Goal: Task Accomplishment & Management: Use online tool/utility

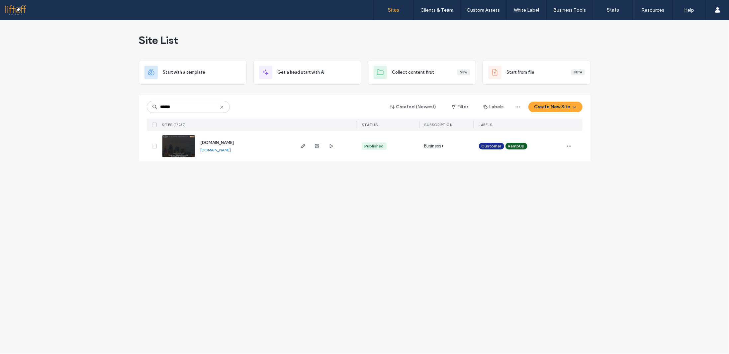
type input "******"
click at [217, 141] on span "[DOMAIN_NAME]" at bounding box center [218, 142] width 34 height 5
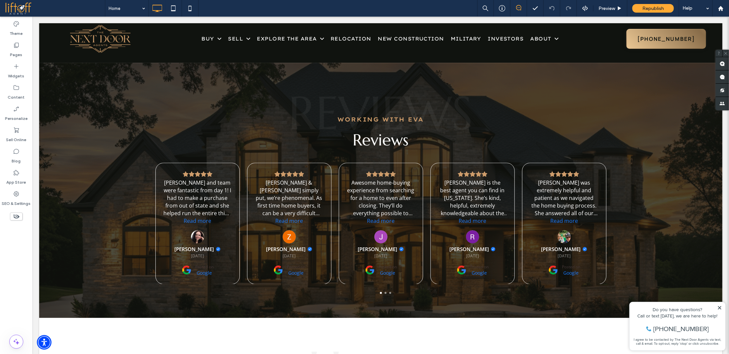
scroll to position [1261, 0]
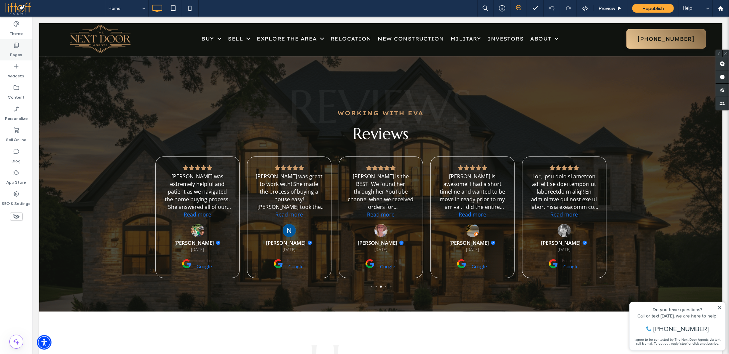
click at [24, 57] on div "Pages" at bounding box center [16, 49] width 33 height 21
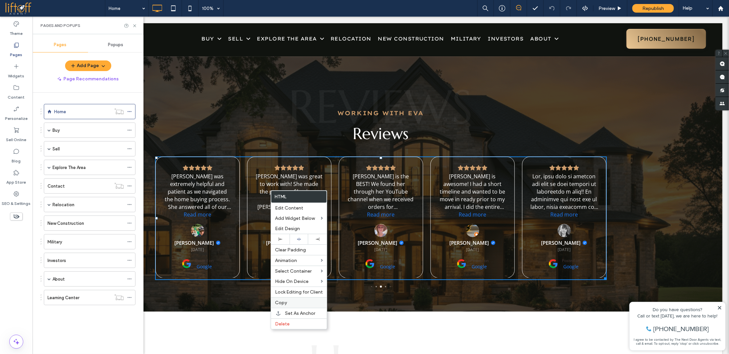
click at [294, 302] on label "Copy" at bounding box center [299, 303] width 48 height 6
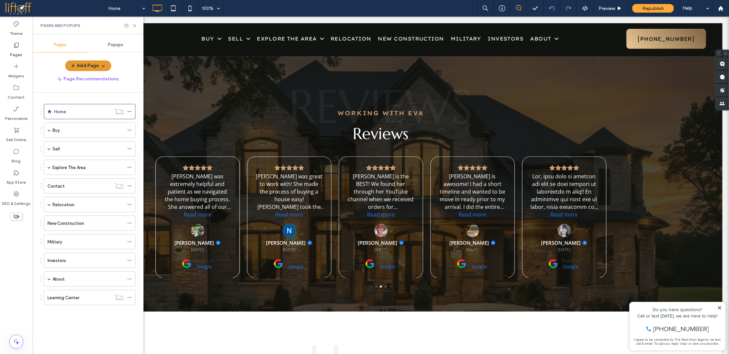
click at [98, 65] on button "Add Page" at bounding box center [88, 65] width 46 height 11
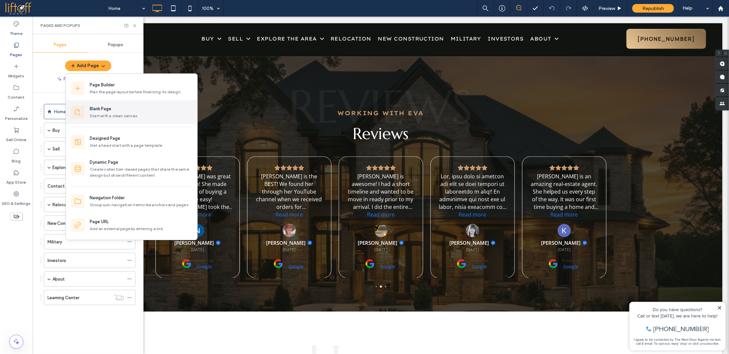
click at [126, 111] on div "Blank Page" at bounding box center [141, 109] width 102 height 7
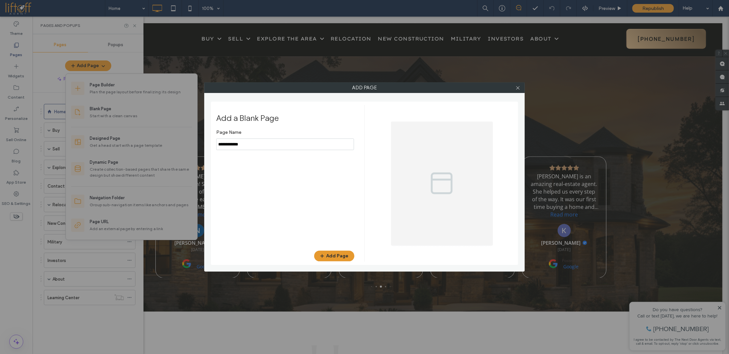
type input "**********"
click at [342, 253] on button "Add Page" at bounding box center [334, 256] width 40 height 11
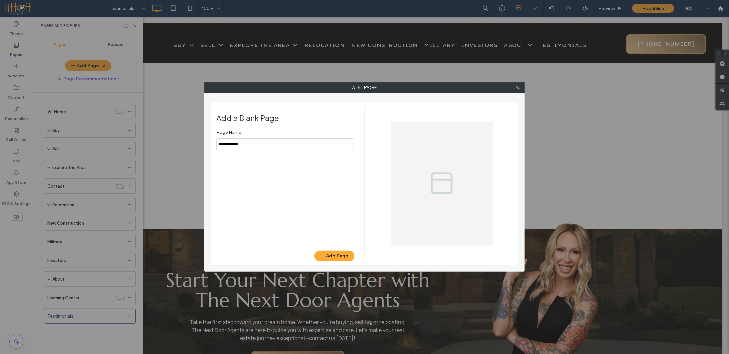
click at [91, 311] on div "Add Page Add a Blank Page Page Name Add Page" at bounding box center [364, 177] width 729 height 354
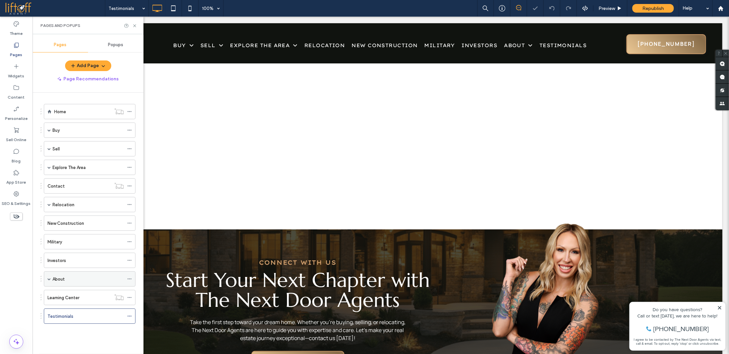
click at [50, 277] on span at bounding box center [49, 278] width 3 height 3
drag, startPoint x: 78, startPoint y: 327, endPoint x: 92, endPoint y: 286, distance: 43.5
click at [114, 292] on div "Testimonials" at bounding box center [91, 294] width 65 height 7
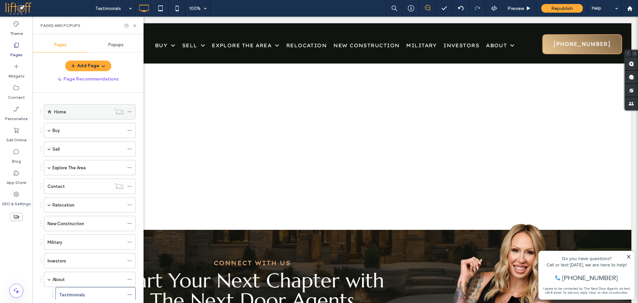
click at [69, 109] on div "Home" at bounding box center [82, 111] width 57 height 7
click at [134, 27] on div at bounding box center [319, 151] width 638 height 303
click at [134, 26] on div at bounding box center [319, 151] width 638 height 303
click at [135, 25] on use at bounding box center [134, 25] width 3 height 3
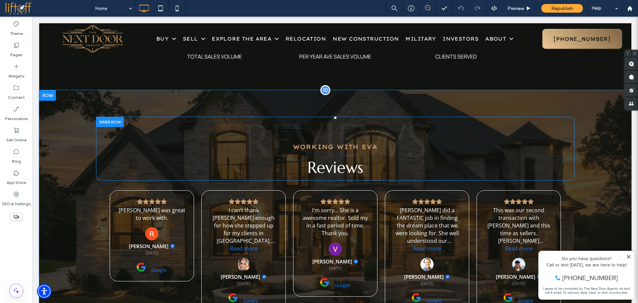
scroll to position [1133, 0]
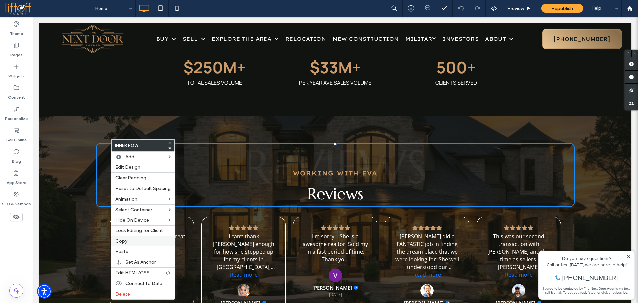
click at [128, 241] on label "Copy" at bounding box center [142, 241] width 55 height 6
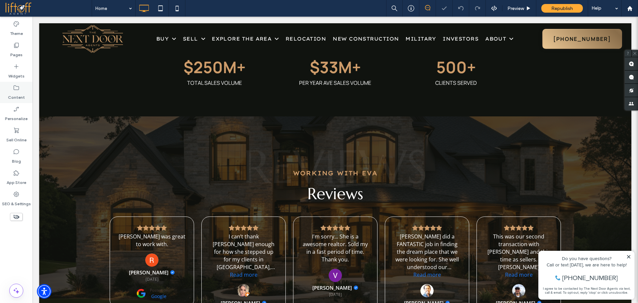
click at [16, 91] on icon at bounding box center [16, 87] width 7 height 7
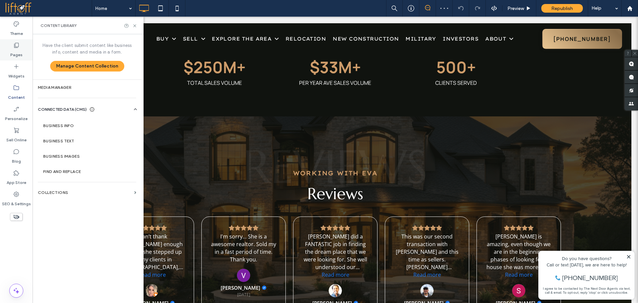
click at [17, 51] on label "Pages" at bounding box center [16, 53] width 12 height 9
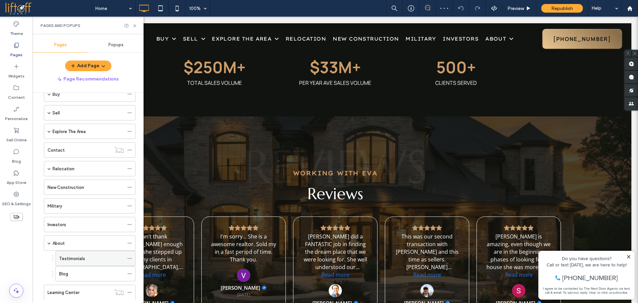
scroll to position [53, 0]
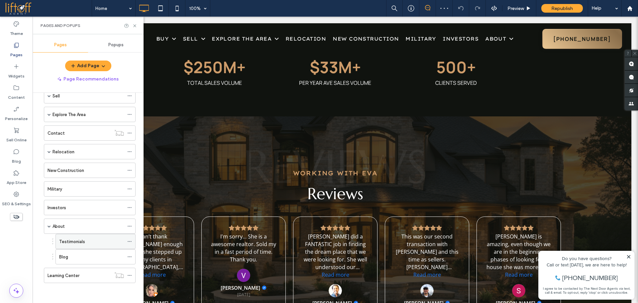
click at [84, 241] on label "Testimonials" at bounding box center [72, 242] width 26 height 12
click at [134, 26] on icon at bounding box center [134, 25] width 5 height 5
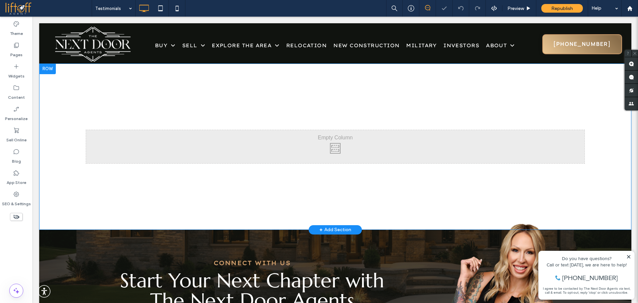
click at [52, 66] on div at bounding box center [47, 68] width 17 height 11
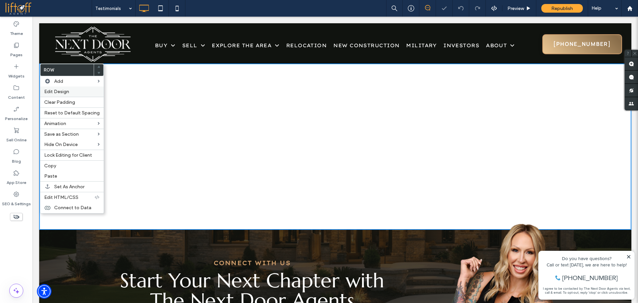
drag, startPoint x: 59, startPoint y: 89, endPoint x: 201, endPoint y: 113, distance: 144.5
click at [59, 89] on span "Edit Design" at bounding box center [56, 92] width 25 height 6
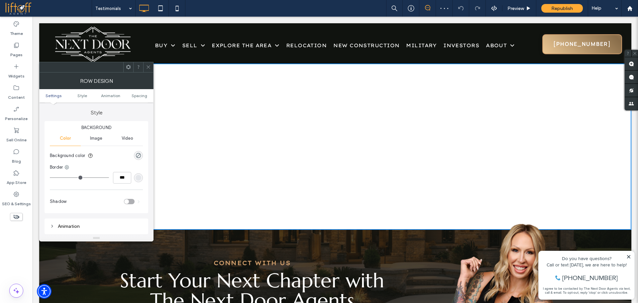
scroll to position [66, 0]
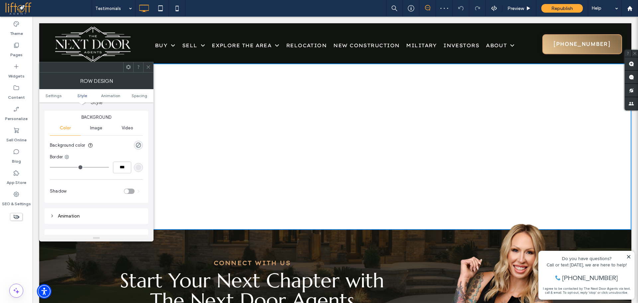
drag, startPoint x: 140, startPoint y: 143, endPoint x: 135, endPoint y: 143, distance: 5.3
click at [138, 143] on div "rgba(0, 0, 0, 0)" at bounding box center [139, 145] width 6 height 6
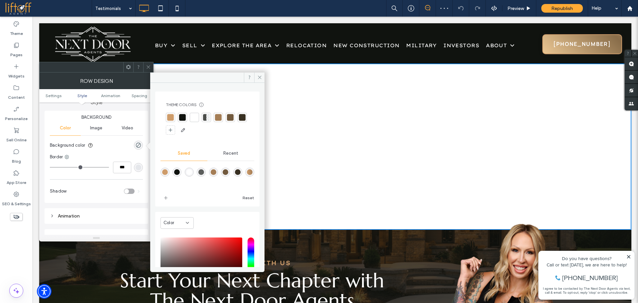
click at [179, 116] on div at bounding box center [182, 117] width 7 height 7
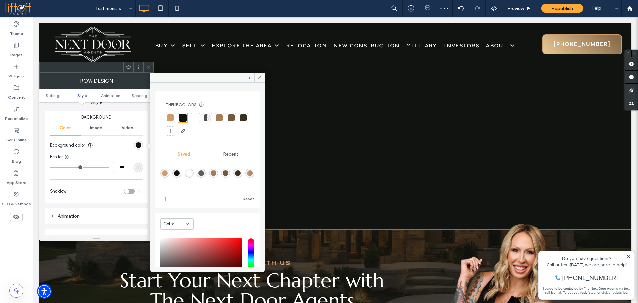
click at [146, 65] on icon at bounding box center [148, 66] width 5 height 5
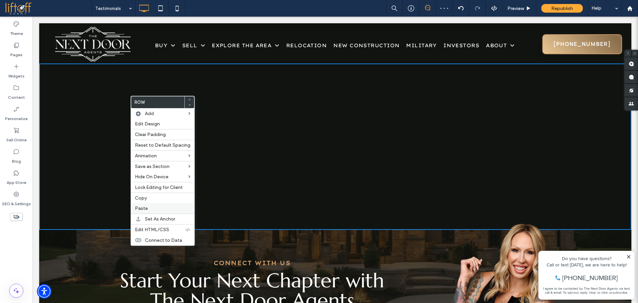
click at [145, 208] on span "Paste" at bounding box center [141, 208] width 13 height 6
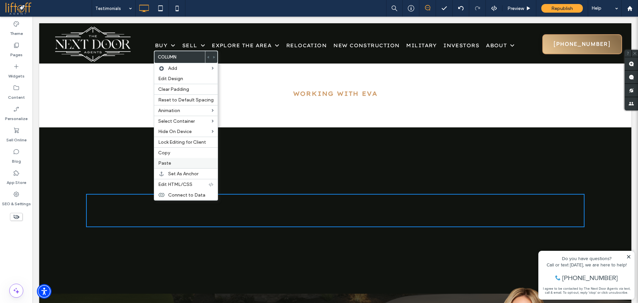
click at [167, 161] on span "Paste" at bounding box center [164, 163] width 13 height 6
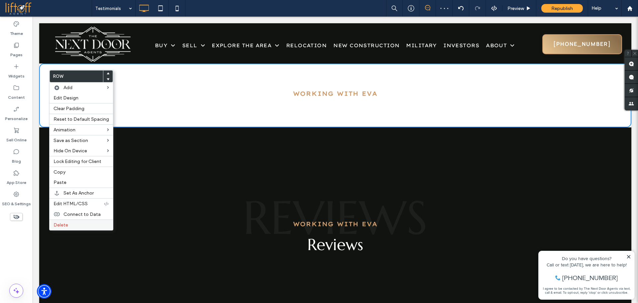
click at [74, 226] on label "Delete" at bounding box center [81, 225] width 55 height 6
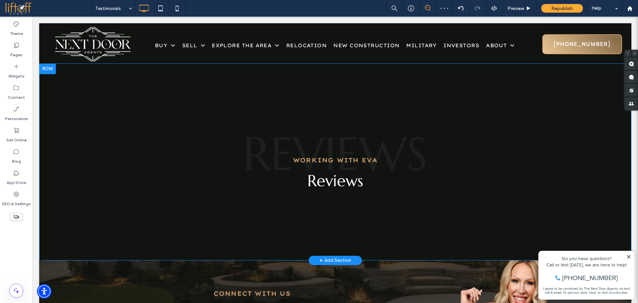
click at [343, 104] on div "Click To Paste REVIEWS WORKING WITH Eva Reviews Click To Paste Click To Paste R…" at bounding box center [335, 161] width 592 height 197
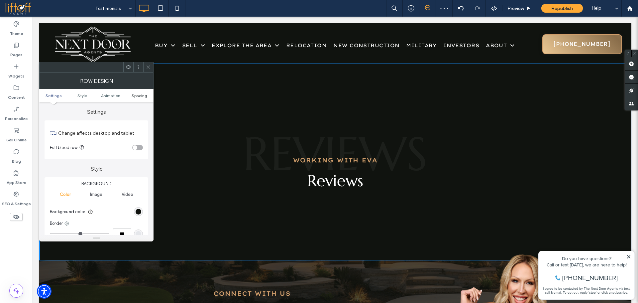
click at [138, 95] on span "Spacing" at bounding box center [140, 95] width 16 height 5
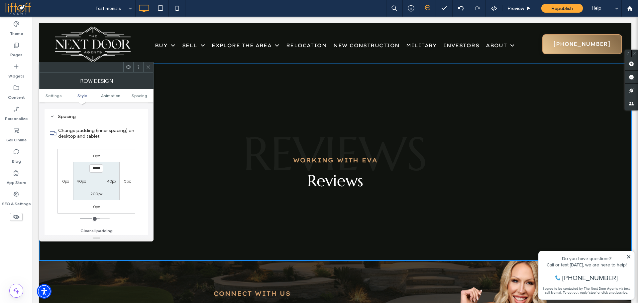
scroll to position [188, 0]
type input "**"
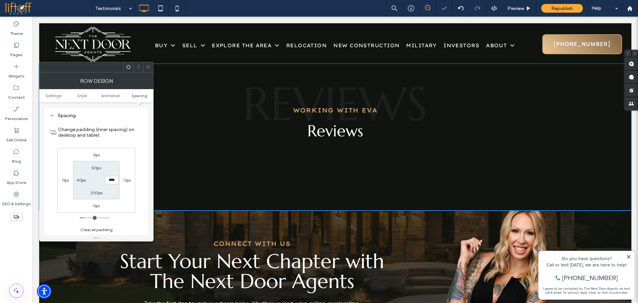
type input "***"
type input "**"
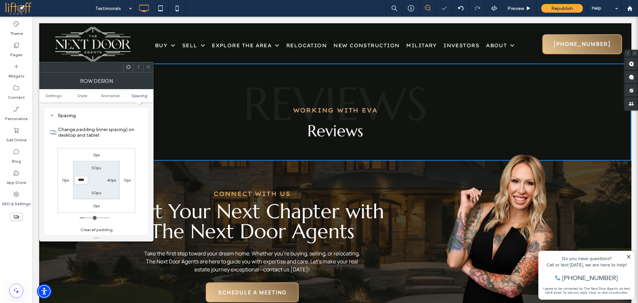
click at [148, 68] on icon at bounding box center [148, 66] width 5 height 5
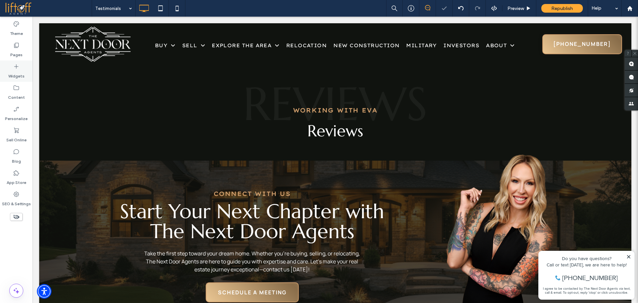
click at [17, 72] on label "Widgets" at bounding box center [16, 74] width 16 height 9
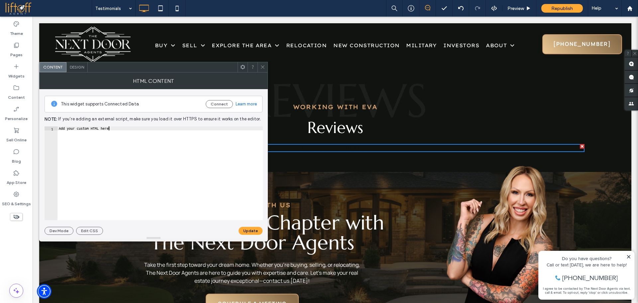
click at [169, 200] on div "Add your custom HTML here" at bounding box center [159, 177] width 205 height 102
paste textarea "**********"
type textarea "**********"
click at [245, 232] on button "Update" at bounding box center [251, 231] width 24 height 8
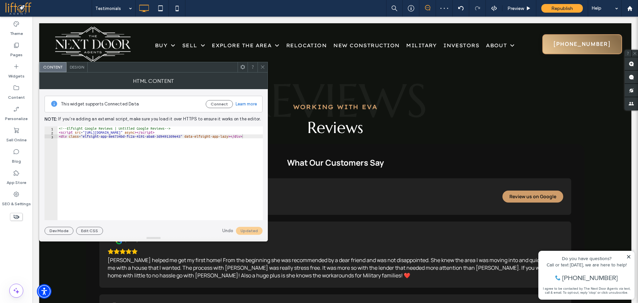
drag, startPoint x: 265, startPoint y: 66, endPoint x: 238, endPoint y: 49, distance: 31.8
click at [265, 66] on div at bounding box center [263, 67] width 10 height 10
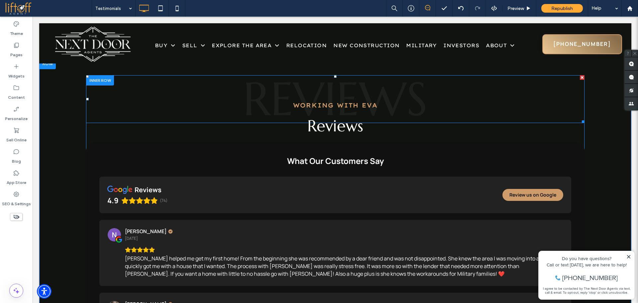
scroll to position [0, 0]
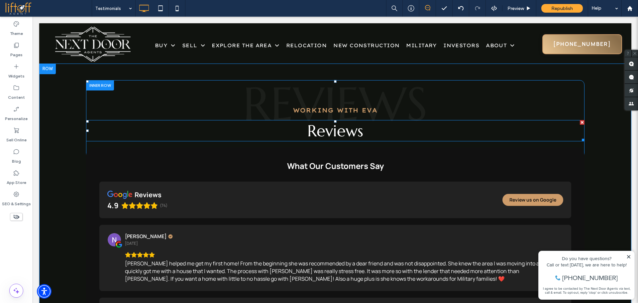
click at [347, 131] on span "Reviews" at bounding box center [335, 131] width 56 height 20
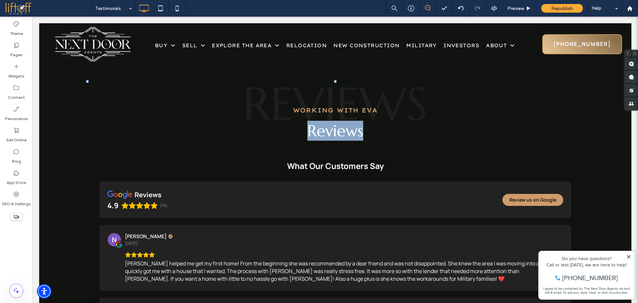
click at [347, 131] on span "Reviews" at bounding box center [335, 131] width 56 height 20
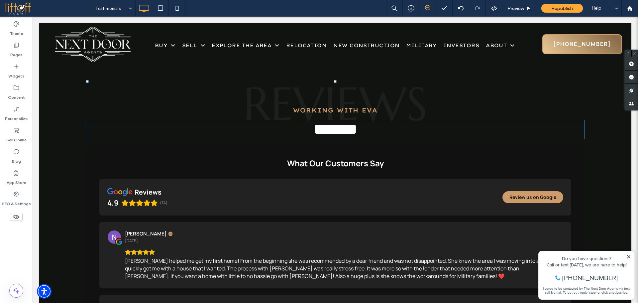
type input "*********"
type input "**"
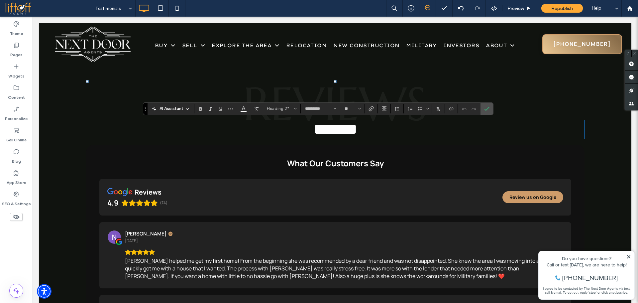
click at [364, 132] on h2 "*******" at bounding box center [335, 129] width 498 height 17
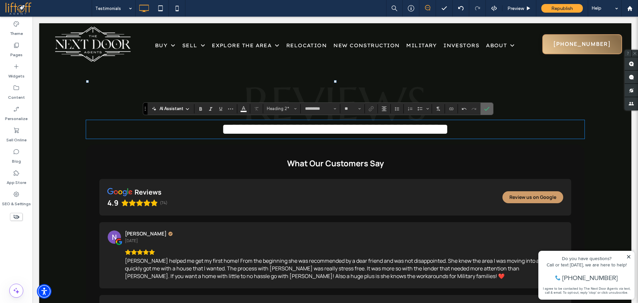
click at [489, 107] on use "Confirm" at bounding box center [486, 109] width 5 height 4
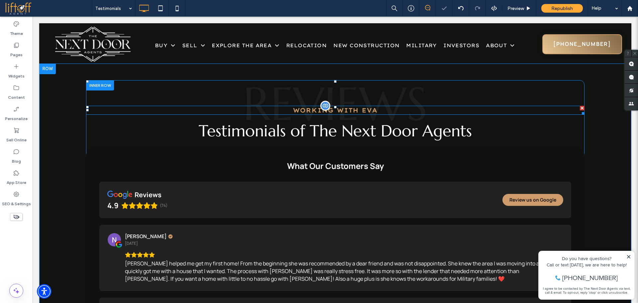
click at [367, 110] on span "Eva" at bounding box center [370, 110] width 16 height 8
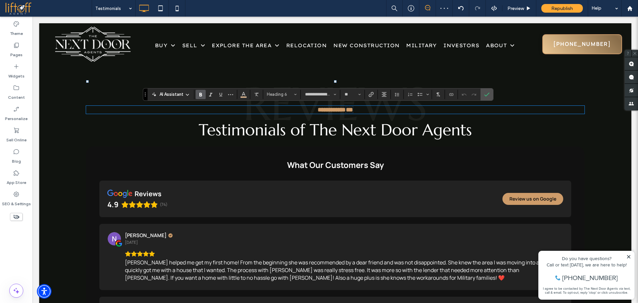
click at [353, 109] on span "***" at bounding box center [349, 110] width 7 height 6
click at [487, 92] on icon "Confirm" at bounding box center [486, 94] width 5 height 5
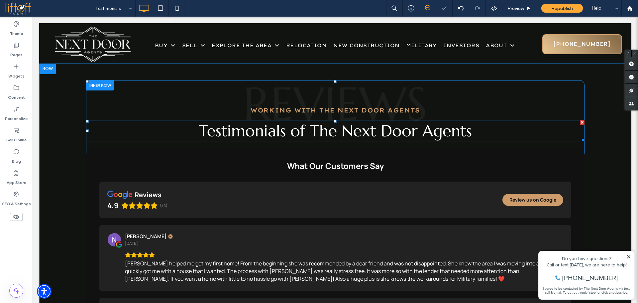
click at [339, 127] on span "Testimonials of The Next Door Agents" at bounding box center [335, 131] width 273 height 20
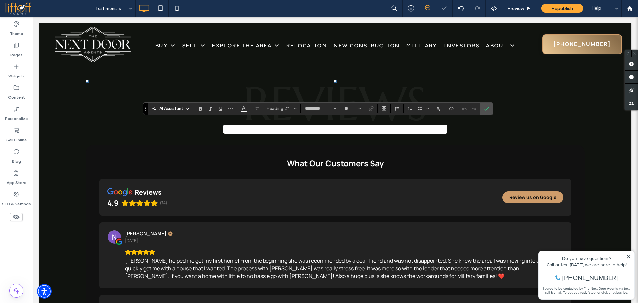
click at [303, 127] on span "**********" at bounding box center [335, 129] width 227 height 16
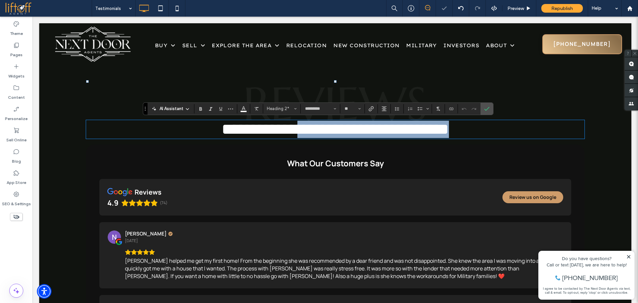
drag, startPoint x: 285, startPoint y: 129, endPoint x: 503, endPoint y: 140, distance: 218.3
click at [503, 138] on h2 "**********" at bounding box center [335, 129] width 498 height 17
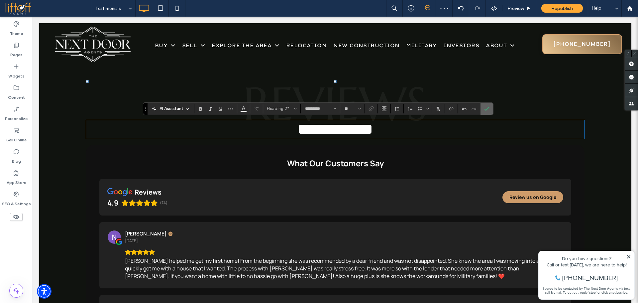
click at [488, 107] on icon "Confirm" at bounding box center [486, 108] width 5 height 5
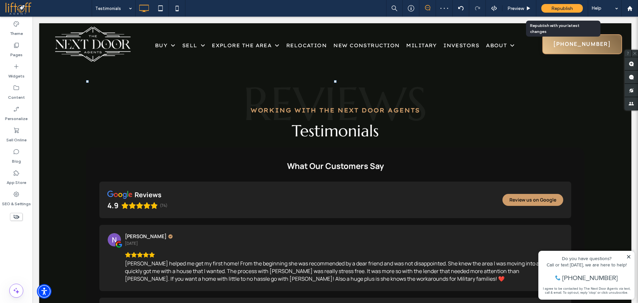
click at [568, 8] on span "Republish" at bounding box center [562, 9] width 22 height 6
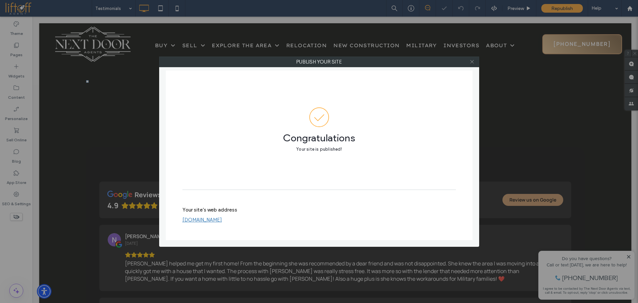
click at [474, 61] on icon at bounding box center [472, 61] width 5 height 5
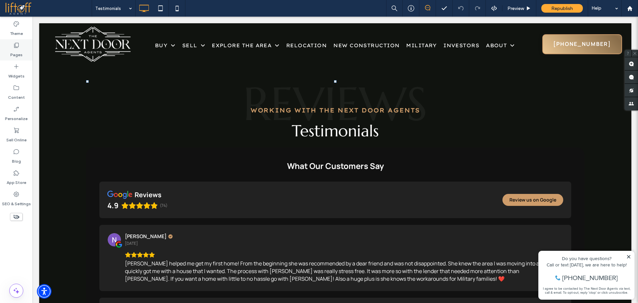
click at [21, 50] on label "Pages" at bounding box center [16, 53] width 12 height 9
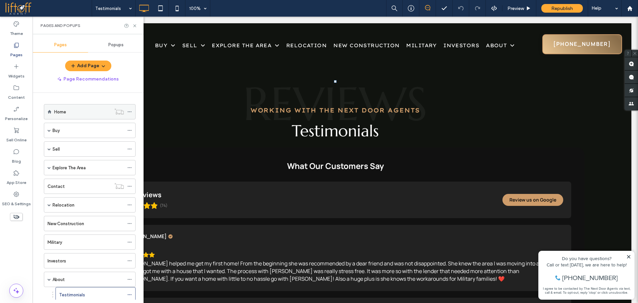
click at [72, 111] on div "Home" at bounding box center [82, 111] width 57 height 7
click at [134, 25] on div at bounding box center [319, 151] width 638 height 303
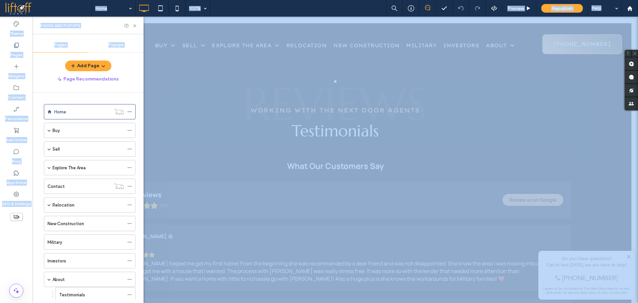
click at [134, 26] on div at bounding box center [319, 151] width 638 height 303
click at [134, 26] on use at bounding box center [134, 25] width 3 height 3
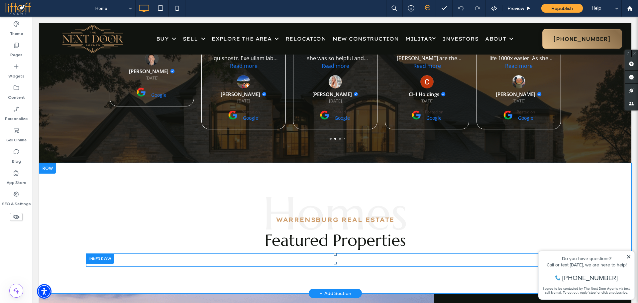
scroll to position [1293, 0]
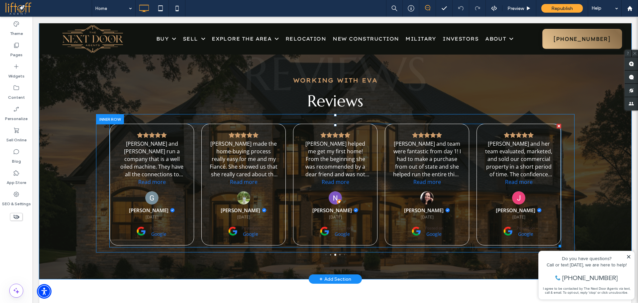
click at [377, 168] on span at bounding box center [335, 186] width 452 height 124
click at [377, 168] on div "Amazing experience! First time home buyers here, so we didn’t have a clue what …" at bounding box center [335, 185] width 452 height 122
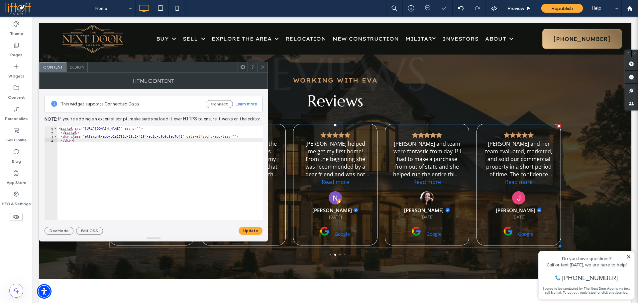
click at [188, 166] on div "< script src = "https://static.elfsight.com/platform/platform.js" async = "" > …" at bounding box center [159, 177] width 205 height 102
paste textarea "Cursor at row 4"
type textarea "**********"
click at [252, 228] on button "Update" at bounding box center [251, 231] width 24 height 8
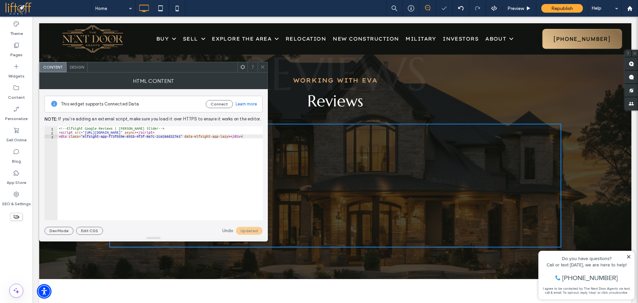
click at [263, 66] on icon at bounding box center [262, 66] width 5 height 5
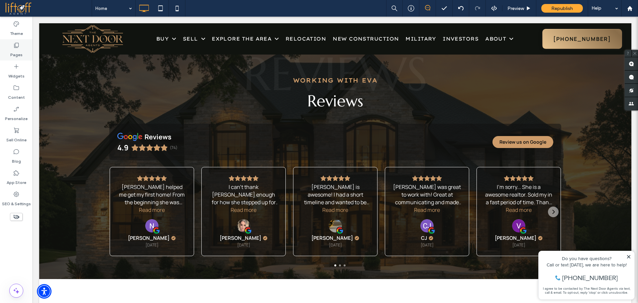
click at [18, 50] on label "Pages" at bounding box center [16, 53] width 12 height 9
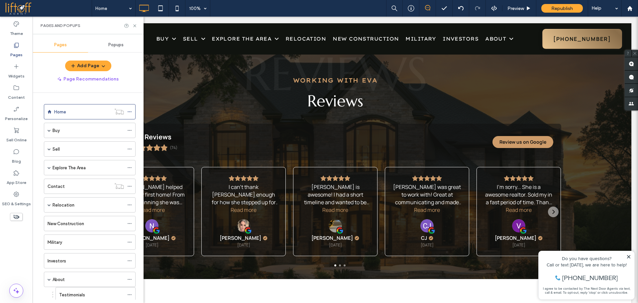
click at [18, 50] on label "Pages" at bounding box center [16, 53] width 12 height 9
click at [82, 127] on div "Buy" at bounding box center [88, 130] width 71 height 7
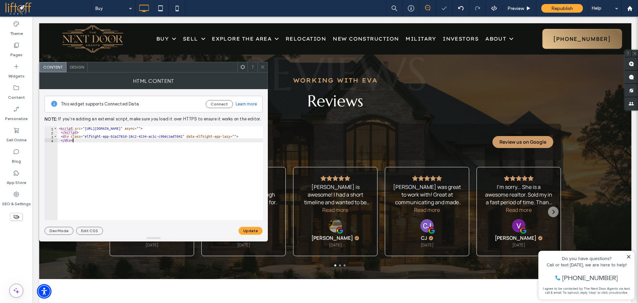
click at [207, 143] on div "< script src = "https://static.elfsight.com/platform/platform.js" async = "" > …" at bounding box center [159, 177] width 205 height 102
paste textarea "Cursor at row 4"
type textarea "**********"
click at [254, 231] on button "Update" at bounding box center [251, 231] width 24 height 8
click at [263, 66] on icon at bounding box center [262, 66] width 5 height 5
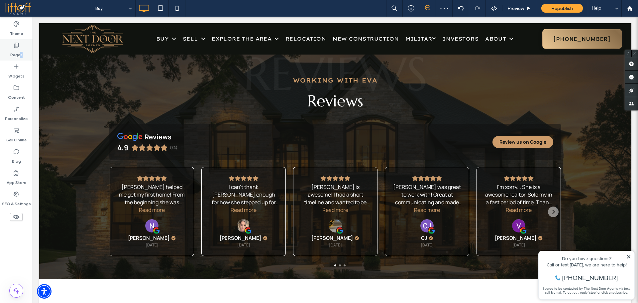
click at [21, 52] on label "Pages" at bounding box center [16, 53] width 12 height 9
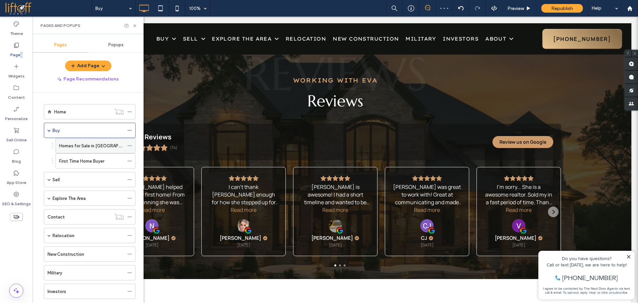
click at [92, 148] on label "Homes for Sale in Warrensburg" at bounding box center [99, 146] width 81 height 12
click at [101, 161] on label "First Time Home Buyer" at bounding box center [81, 161] width 45 height 12
click at [86, 175] on div "Sell" at bounding box center [88, 179] width 71 height 15
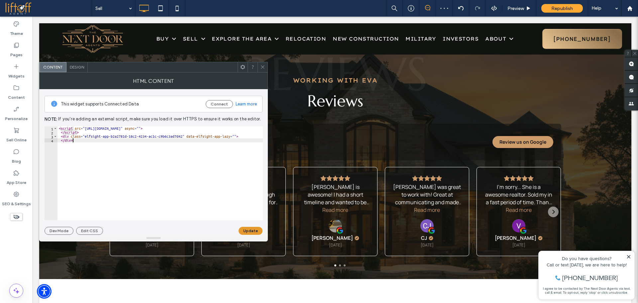
drag, startPoint x: 176, startPoint y: 171, endPoint x: 251, endPoint y: 229, distance: 94.3
click at [177, 171] on div "< script src = "https://static.elfsight.com/platform/platform.js" async = "" > …" at bounding box center [159, 177] width 205 height 102
paste textarea "Cursor at row 4"
type textarea "**********"
click at [248, 230] on button "Update" at bounding box center [251, 231] width 24 height 8
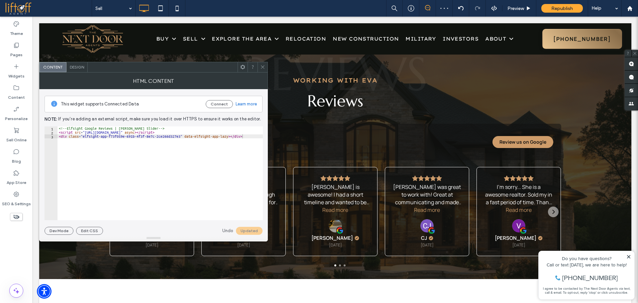
click at [261, 67] on icon at bounding box center [262, 66] width 5 height 5
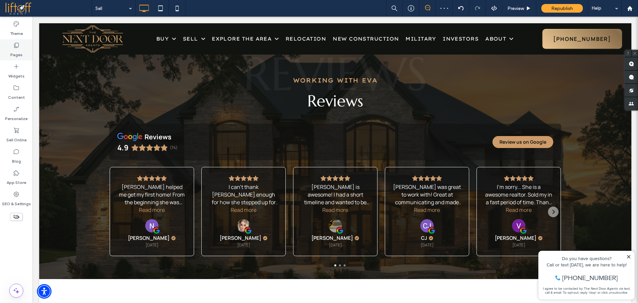
click at [22, 52] on div "Pages" at bounding box center [16, 49] width 33 height 21
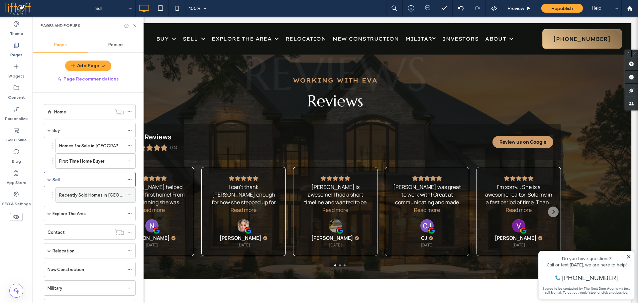
click at [90, 194] on label "Recently Sold Homes in Warrensburg" at bounding box center [105, 195] width 93 height 12
click at [96, 215] on div "Explore The Area" at bounding box center [88, 213] width 71 height 7
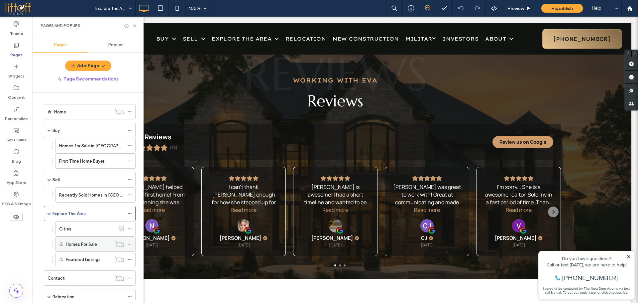
click at [84, 241] on label "Homes For Sale" at bounding box center [81, 244] width 31 height 12
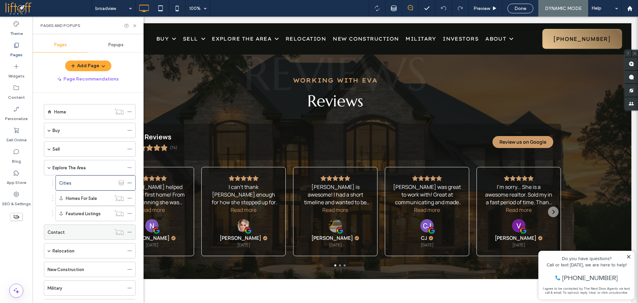
click at [86, 234] on div "Contact" at bounding box center [79, 232] width 63 height 7
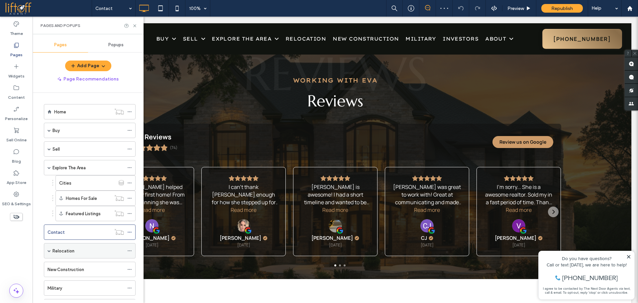
click at [98, 254] on div "Relocation" at bounding box center [88, 250] width 71 height 7
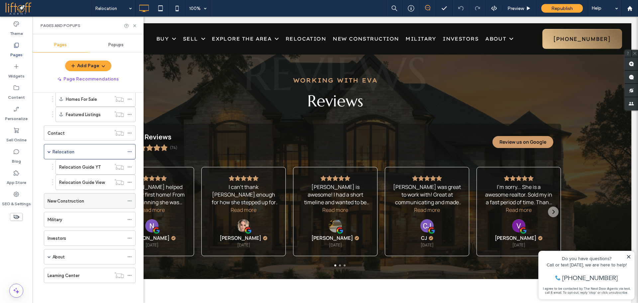
click at [85, 201] on div "New Construction" at bounding box center [86, 200] width 76 height 7
click at [562, 11] on div "Republish" at bounding box center [562, 8] width 42 height 9
click at [563, 10] on span "Republish" at bounding box center [562, 9] width 22 height 6
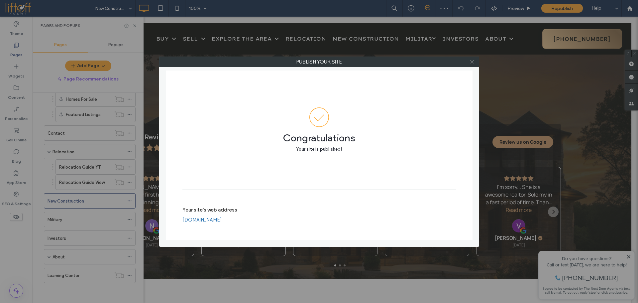
click at [471, 62] on icon at bounding box center [472, 61] width 5 height 5
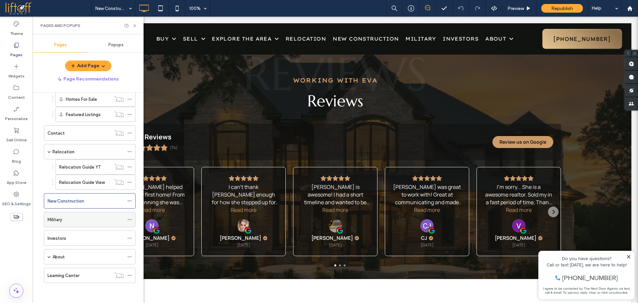
click at [80, 216] on div "Military" at bounding box center [86, 219] width 76 height 7
click at [73, 241] on div "Investors" at bounding box center [86, 238] width 76 height 7
click at [82, 255] on div "About" at bounding box center [88, 256] width 71 height 7
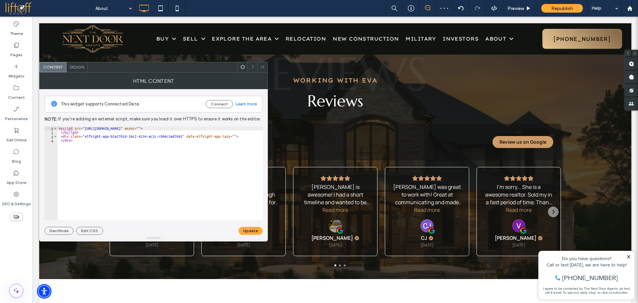
click at [190, 173] on div "< script src = "https://static.elfsight.com/platform/platform.js" async = "" > …" at bounding box center [159, 177] width 205 height 102
paste textarea "Cursor at row 4"
type textarea "**********"
click at [254, 233] on button "Update" at bounding box center [251, 231] width 24 height 8
click at [262, 64] on span at bounding box center [262, 67] width 5 height 10
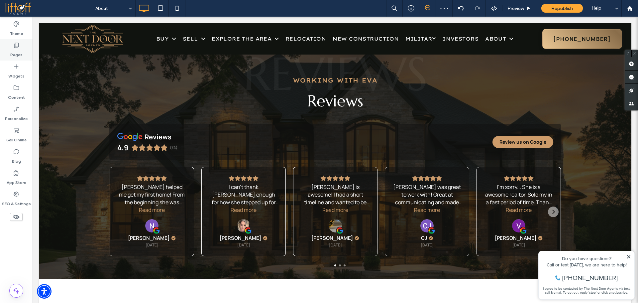
click at [13, 48] on div "Pages" at bounding box center [16, 49] width 33 height 21
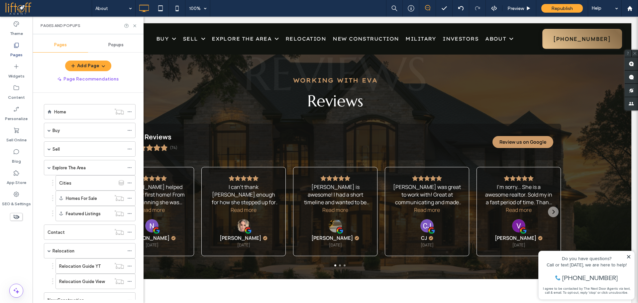
scroll to position [130, 0]
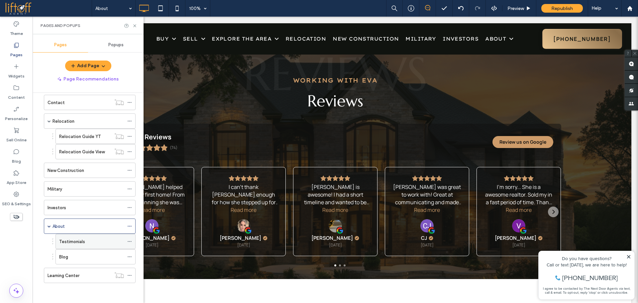
click at [95, 241] on div "Testimonials" at bounding box center [91, 241] width 65 height 7
click at [76, 256] on div "Blog" at bounding box center [91, 256] width 65 height 7
click at [92, 273] on div "Learning Center" at bounding box center [79, 275] width 63 height 7
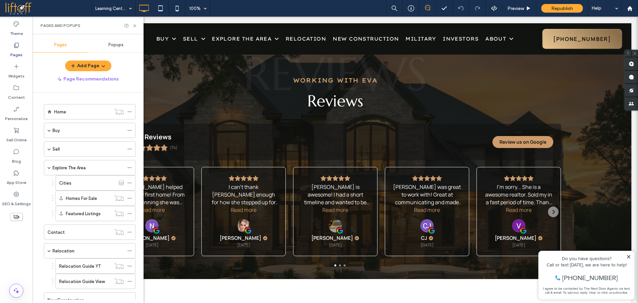
drag, startPoint x: 92, startPoint y: 111, endPoint x: 143, endPoint y: 99, distance: 51.8
click at [92, 111] on div "Home" at bounding box center [82, 111] width 57 height 7
click at [569, 5] on div at bounding box center [319, 151] width 638 height 303
click at [567, 7] on div at bounding box center [319, 151] width 638 height 303
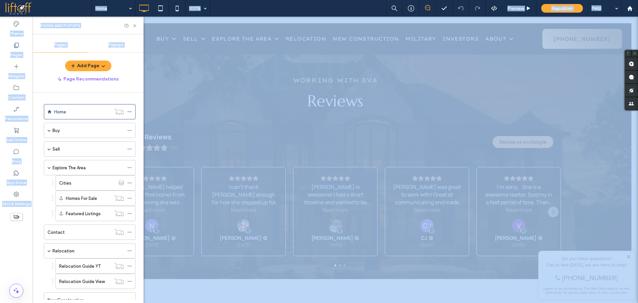
click at [567, 7] on div at bounding box center [319, 151] width 638 height 303
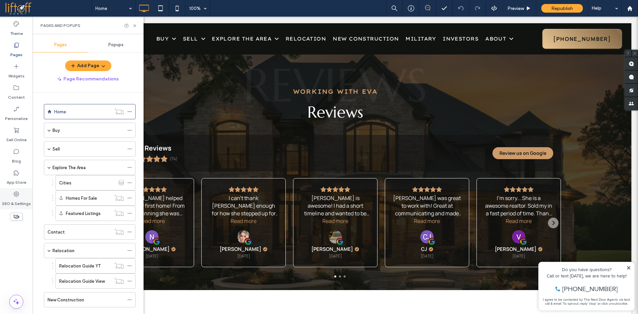
click at [14, 198] on label "SEO & Settings" at bounding box center [16, 201] width 29 height 9
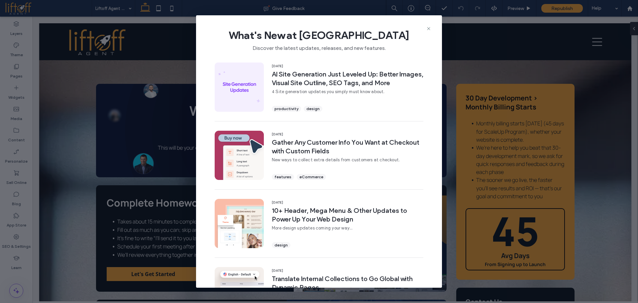
click at [498, 118] on div "What's New at [GEOGRAPHIC_DATA] Discover the latest updates, releases, and new …" at bounding box center [319, 151] width 638 height 303
